Goal: Check status: Check status

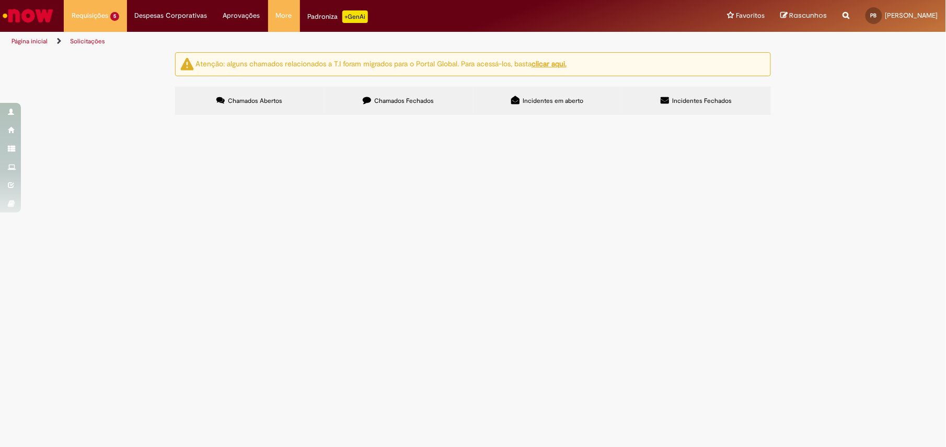
click at [0, 0] on span "Ajuste de Estoque MIGO e MR22" at bounding box center [0, 0] width 0 height 0
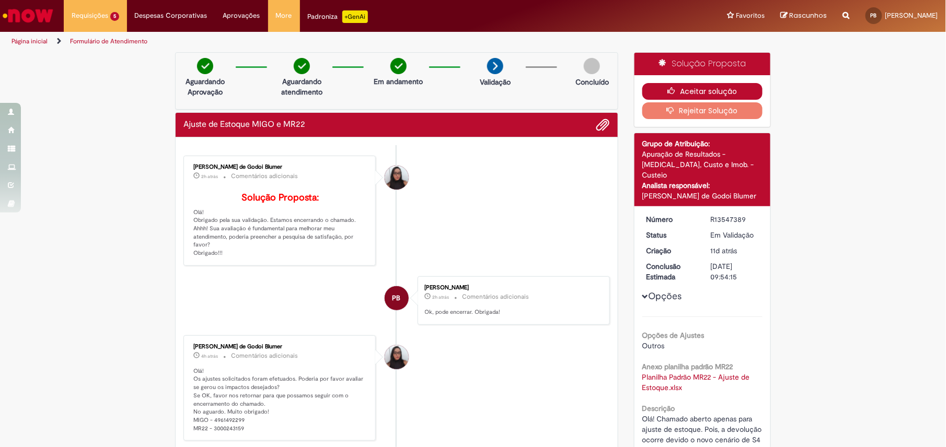
click at [683, 91] on button "Aceitar solução" at bounding box center [702, 91] width 121 height 17
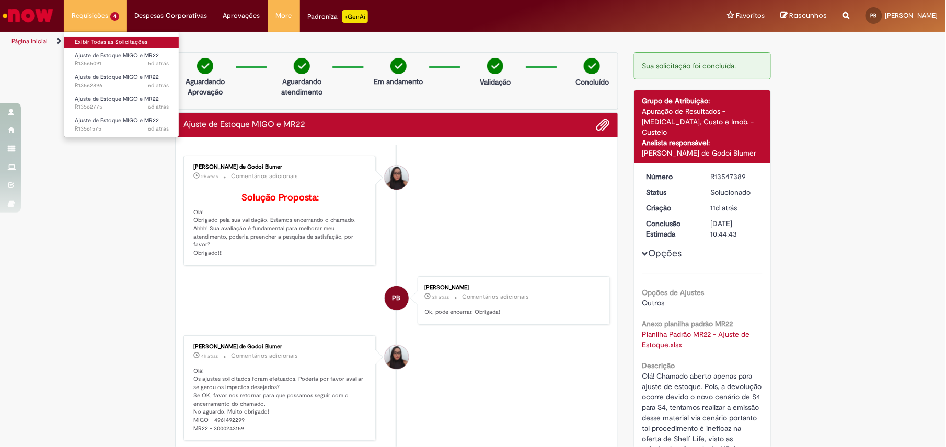
click at [114, 41] on link "Exibir Todas as Solicitações" at bounding box center [121, 42] width 115 height 11
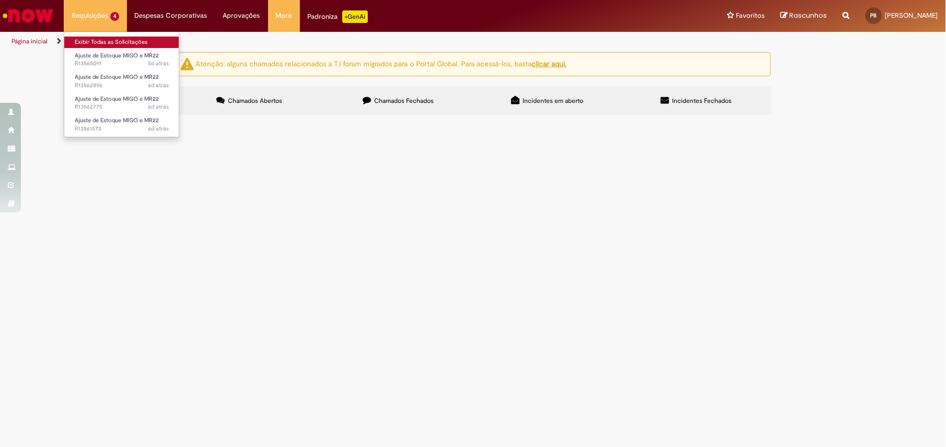
click at [103, 39] on link "Exibir Todas as Solicitações" at bounding box center [121, 42] width 115 height 11
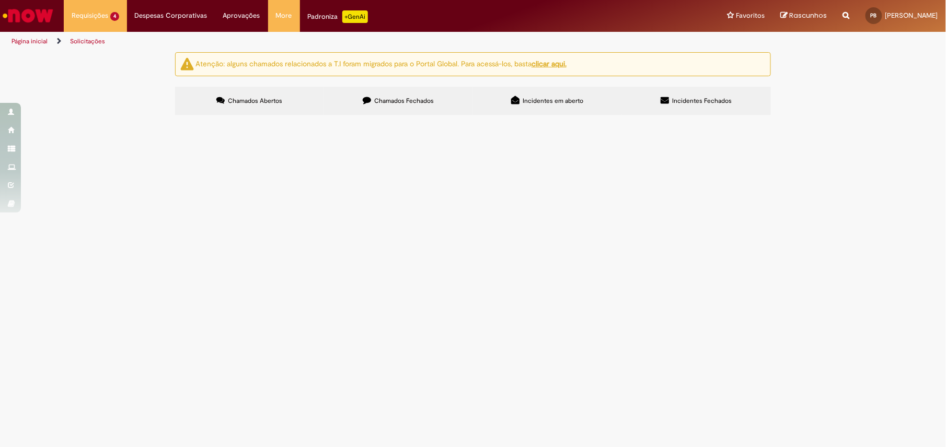
click at [367, 106] on label "Chamados Fechados" at bounding box center [398, 101] width 149 height 28
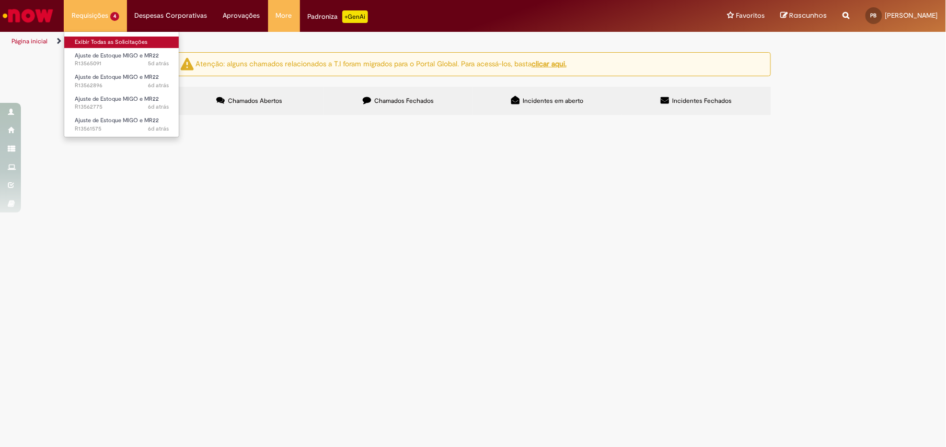
click at [108, 42] on link "Exibir Todas as Solicitações" at bounding box center [121, 42] width 115 height 11
